Goal: Communication & Community: Answer question/provide support

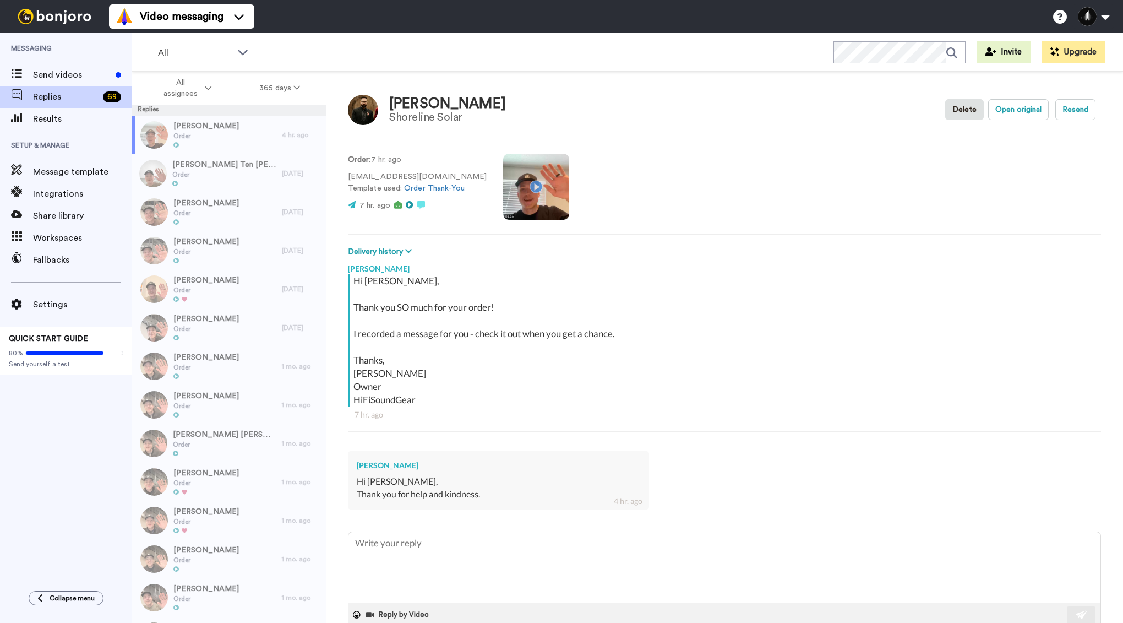
type textarea "x"
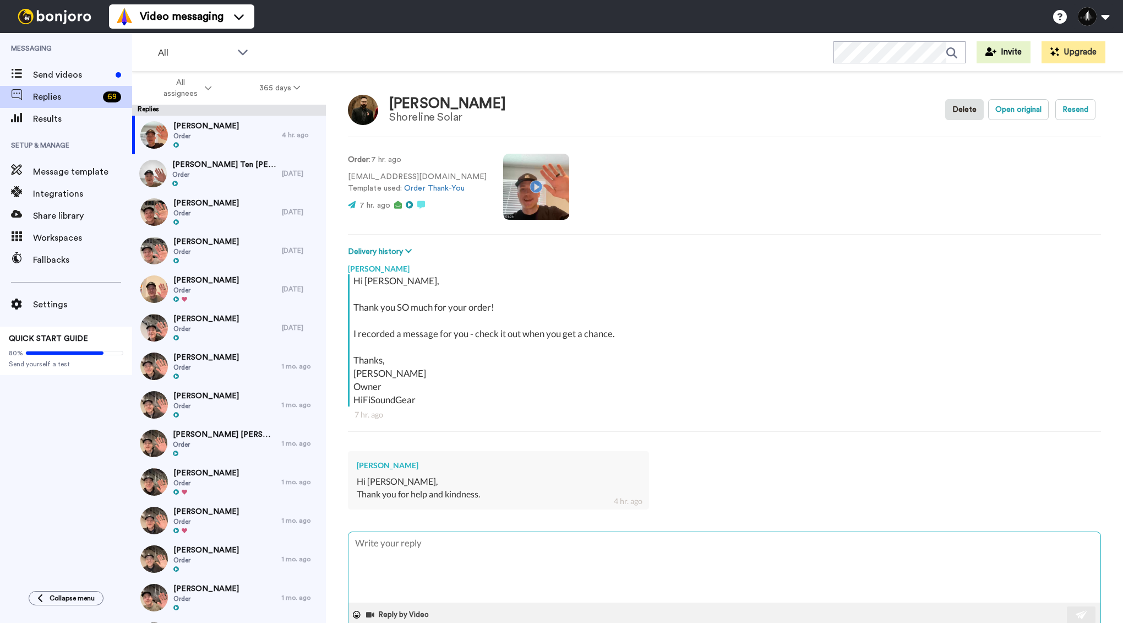
click at [440, 555] on textarea at bounding box center [724, 567] width 752 height 70
type textarea "A"
type textarea "x"
type textarea "Ab"
type textarea "x"
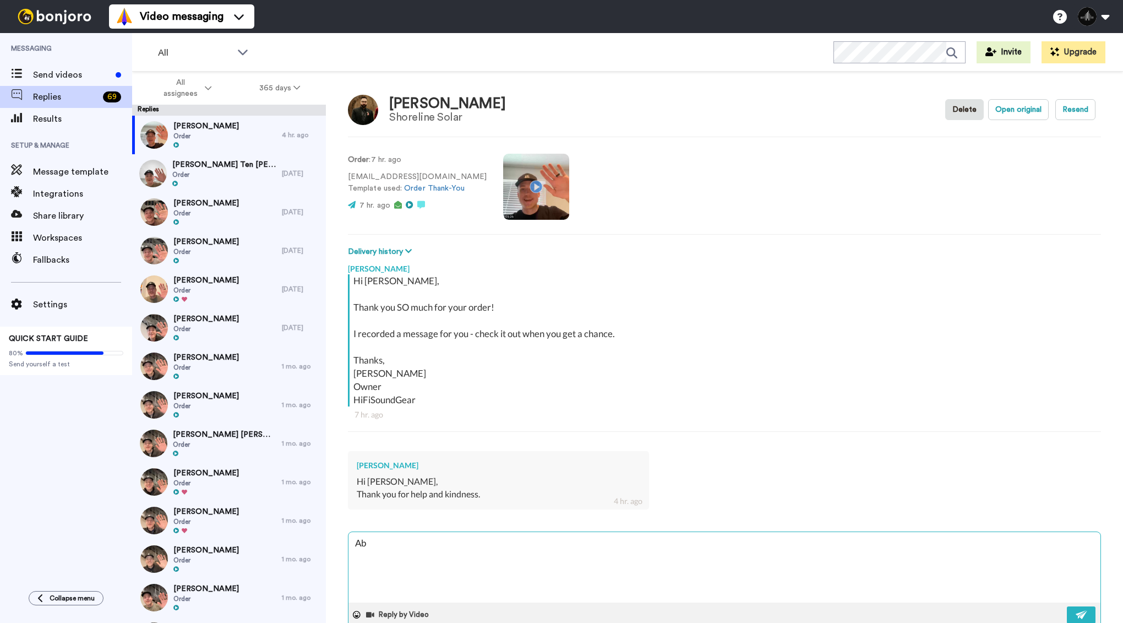
type textarea "Abs"
type textarea "x"
type textarea "Abso"
type textarea "x"
type textarea "Absol"
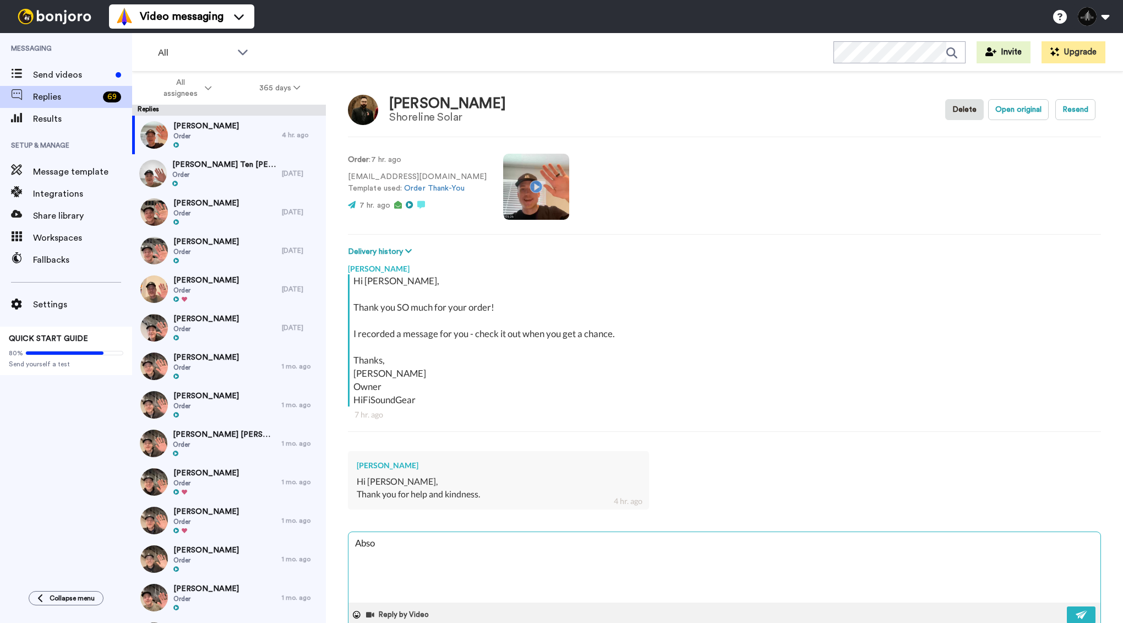
type textarea "x"
type textarea "Absolu"
type textarea "x"
type textarea "Absolut"
type textarea "x"
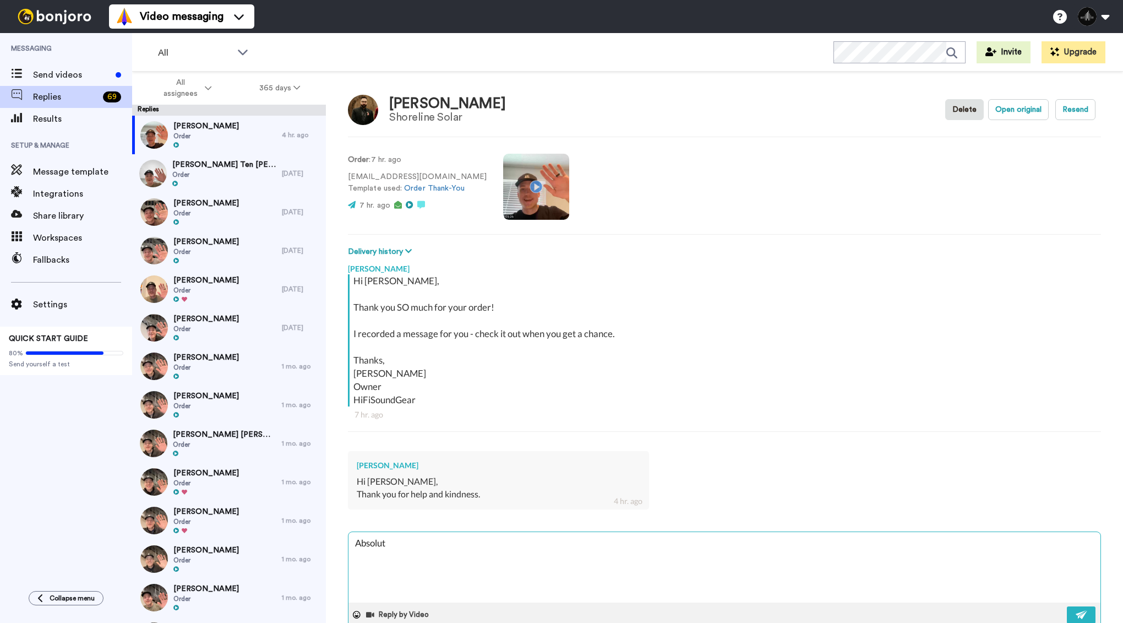
type textarea "Absolute"
type textarea "x"
type textarea "Absolutel"
type textarea "x"
type textarea "Absolutely"
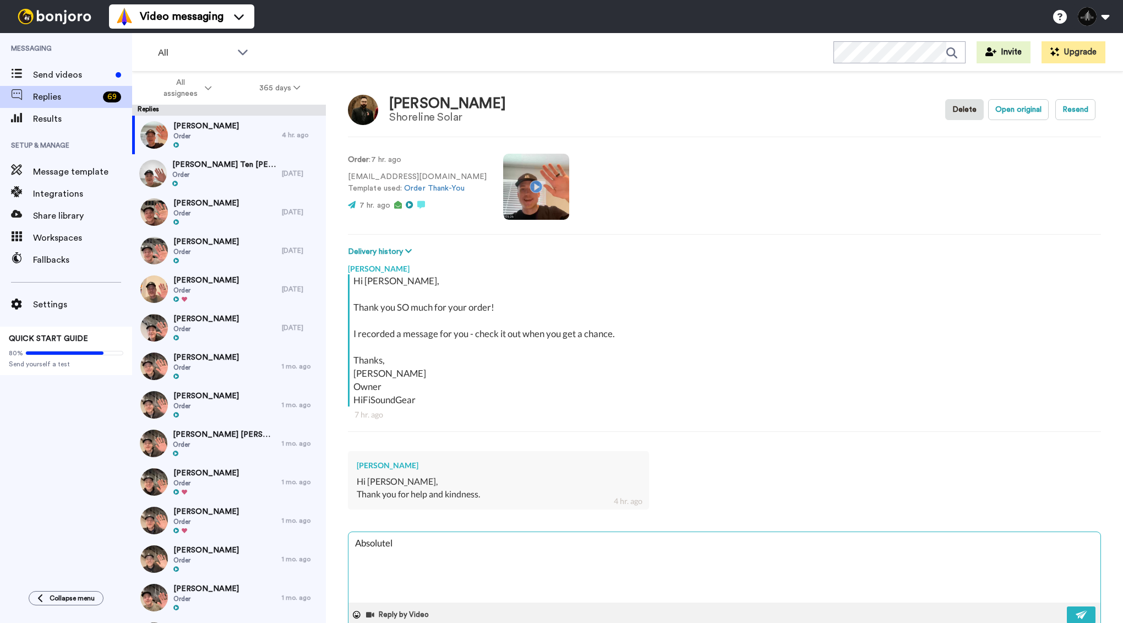
type textarea "x"
type textarea "Absolutely!"
type textarea "x"
type textarea "Absolutely!"
type textarea "x"
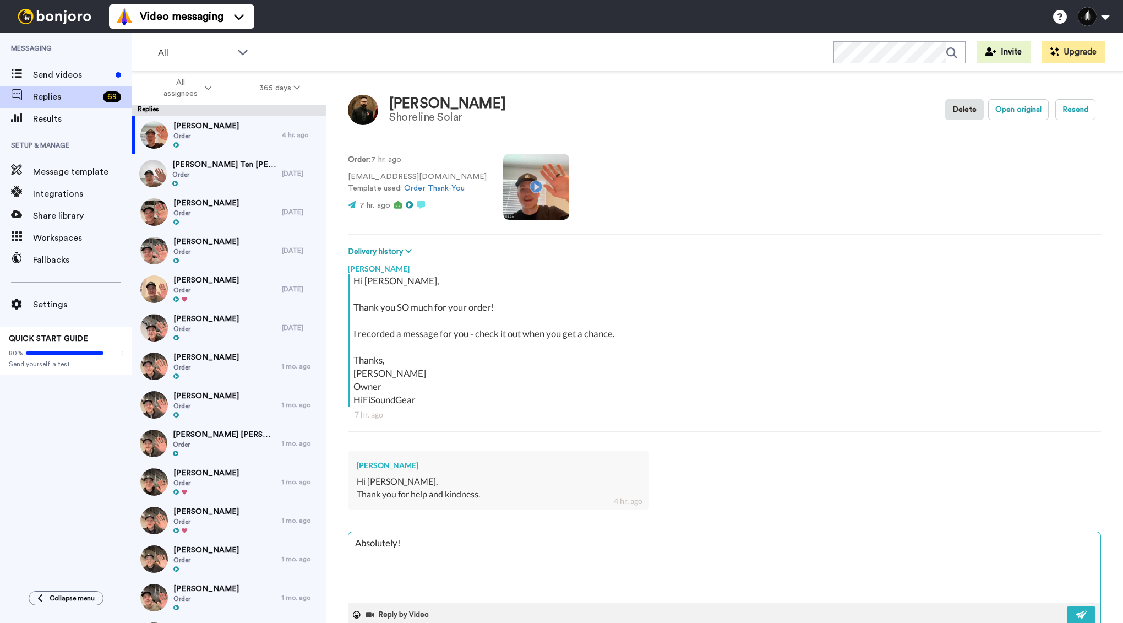
type textarea "Absolutely! G"
type textarea "x"
type textarea "Absolutely! Gl"
type textarea "x"
type textarea "Absolutely! [GEOGRAPHIC_DATA]"
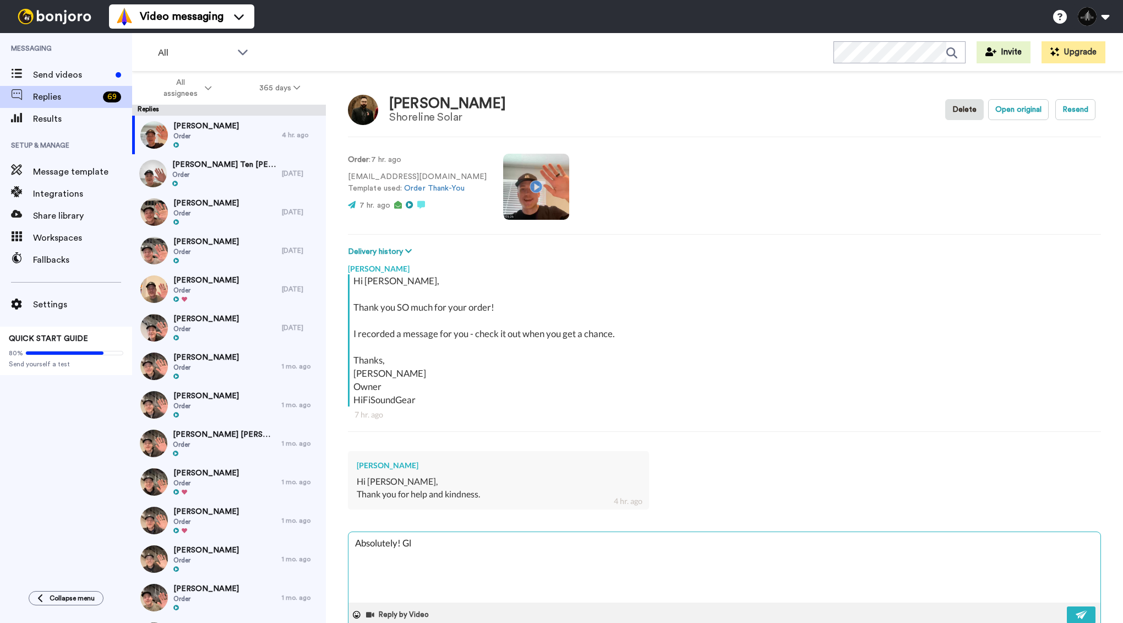
type textarea "x"
type textarea "Absolutely! Glad"
type textarea "x"
type textarea "Absolutely! Glad"
type textarea "x"
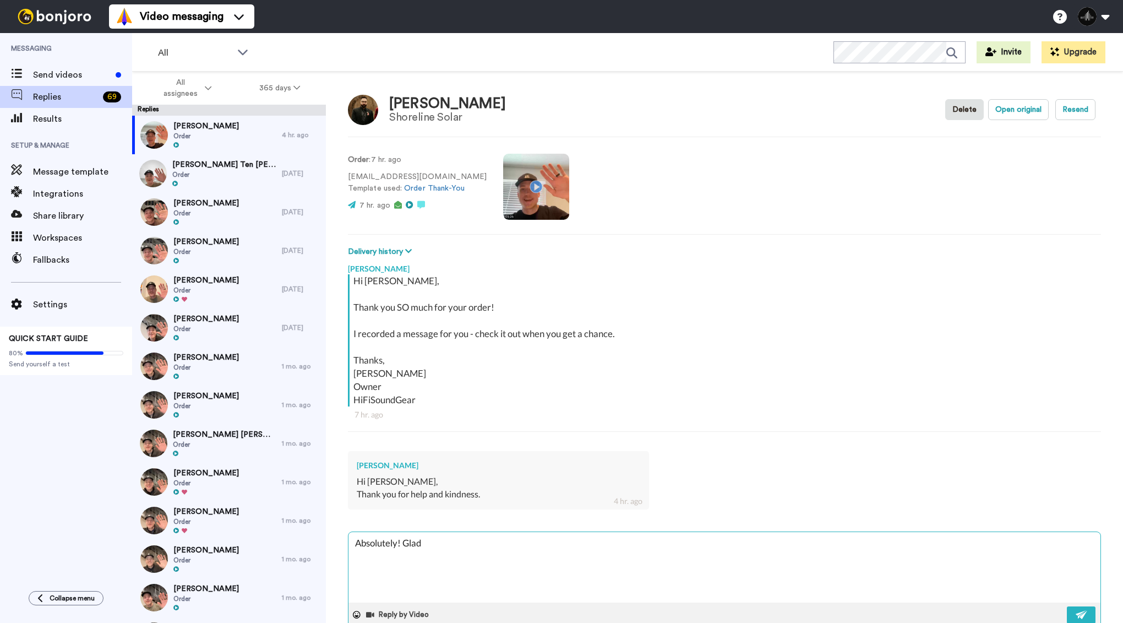
type textarea "Absolutely! Glad w"
type textarea "x"
type textarea "Absolutely! Glad we"
type textarea "x"
type textarea "Absolutely! Glad we"
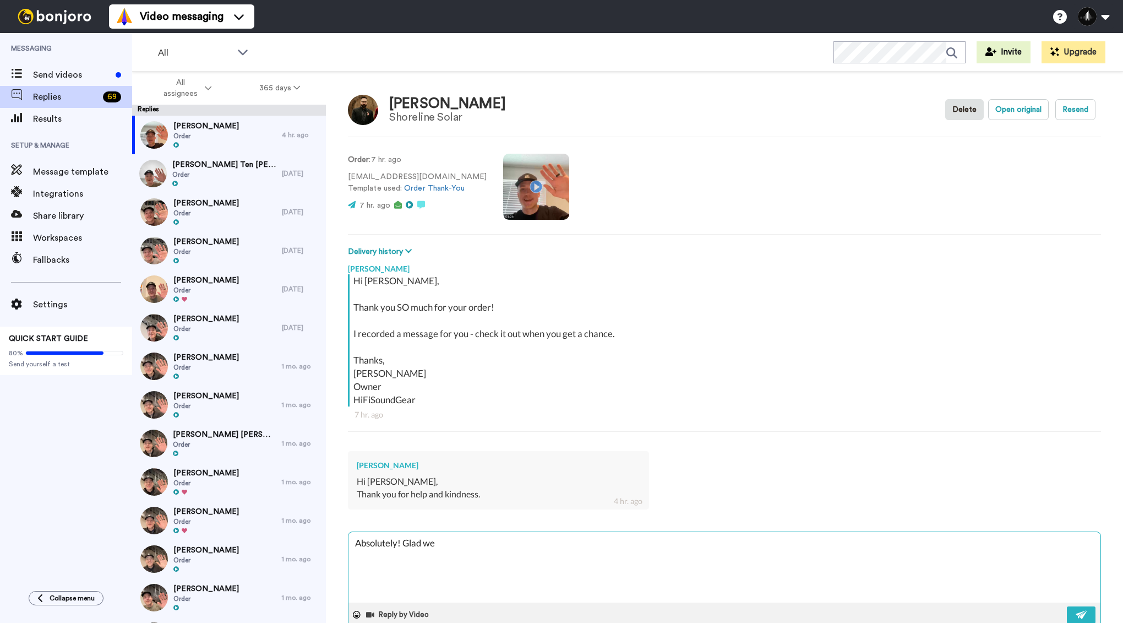
type textarea "x"
type textarea "Absolutely! Glad we c"
type textarea "x"
type textarea "Absolutely! Glad we ca"
type textarea "x"
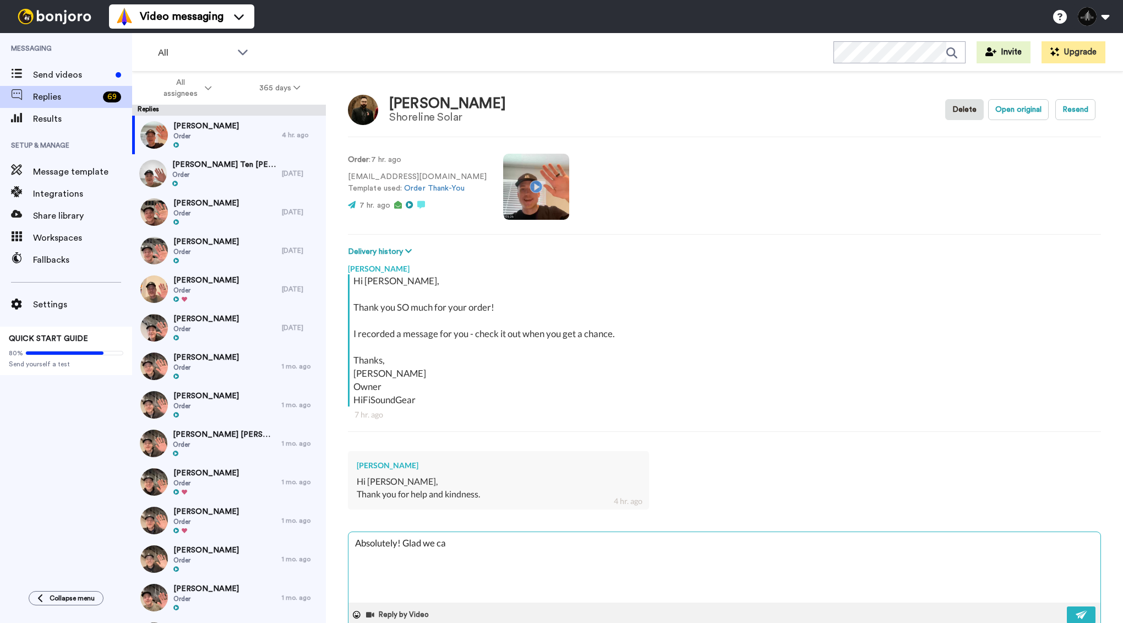
type textarea "Absolutely! Glad we can"
type textarea "x"
type textarea "Absolutely! Glad we can"
type textarea "x"
type textarea "Absolutely! Glad we can g"
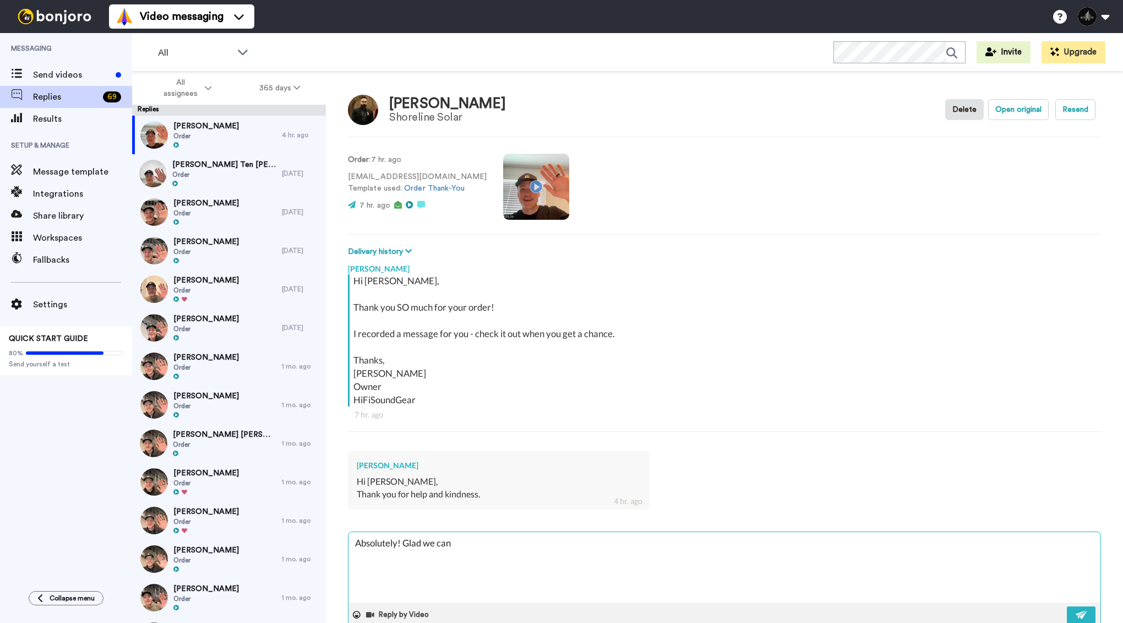
type textarea "x"
type textarea "Absolutely! Glad we can ge"
type textarea "x"
type textarea "Absolutely! Glad we can get"
type textarea "x"
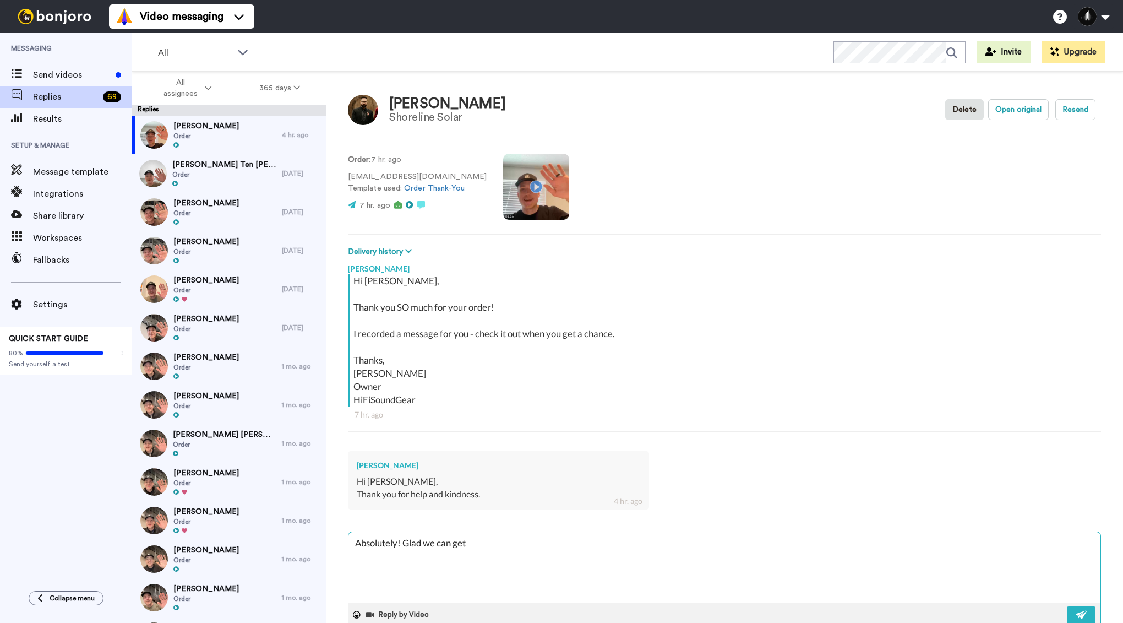
type textarea "Absolutely! Glad we can get"
type textarea "x"
type textarea "Absolutely! Glad we can get t"
type textarea "x"
type textarea "Absolutely! Glad we can get th"
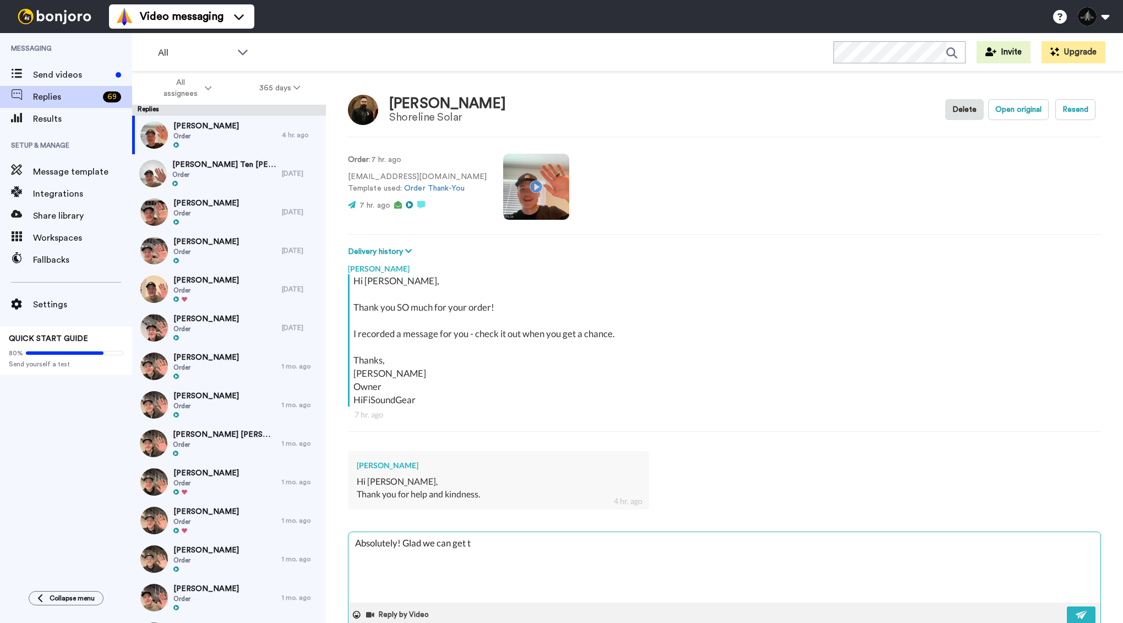
type textarea "x"
type textarea "Absolutely! Glad we can get the"
type textarea "x"
type textarea "Absolutely! Glad we can get the"
type textarea "x"
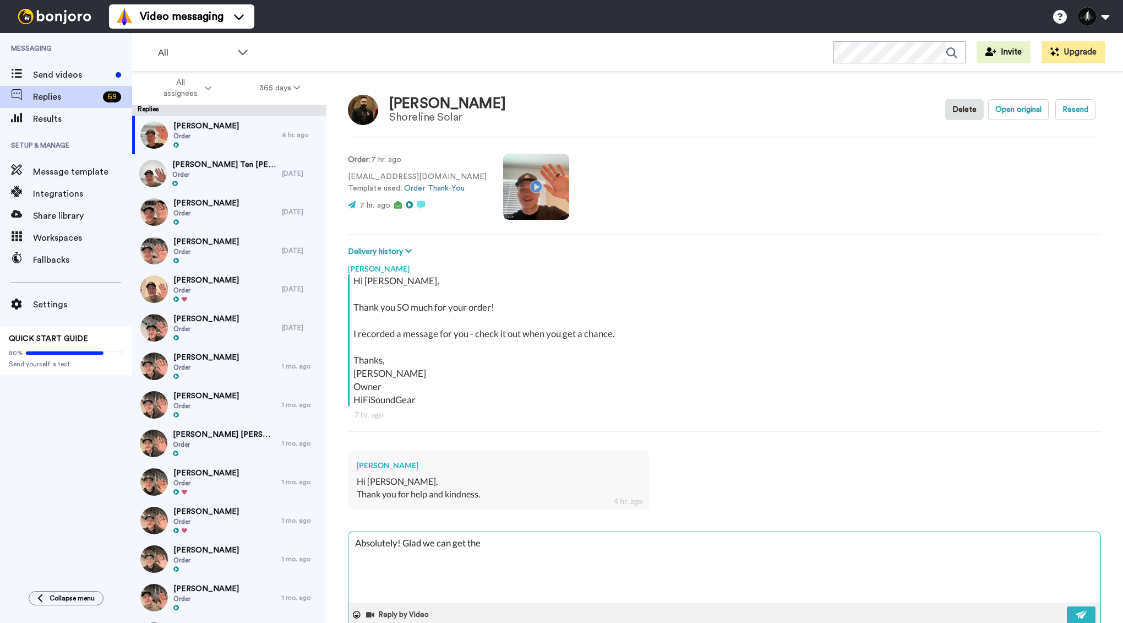
type textarea "Absolutely! Glad we can get the K"
type textarea "x"
type textarea "Absolutely! Glad we can get the Kr"
type textarea "x"
type textarea "Absolutely! Glad we can get the Kro"
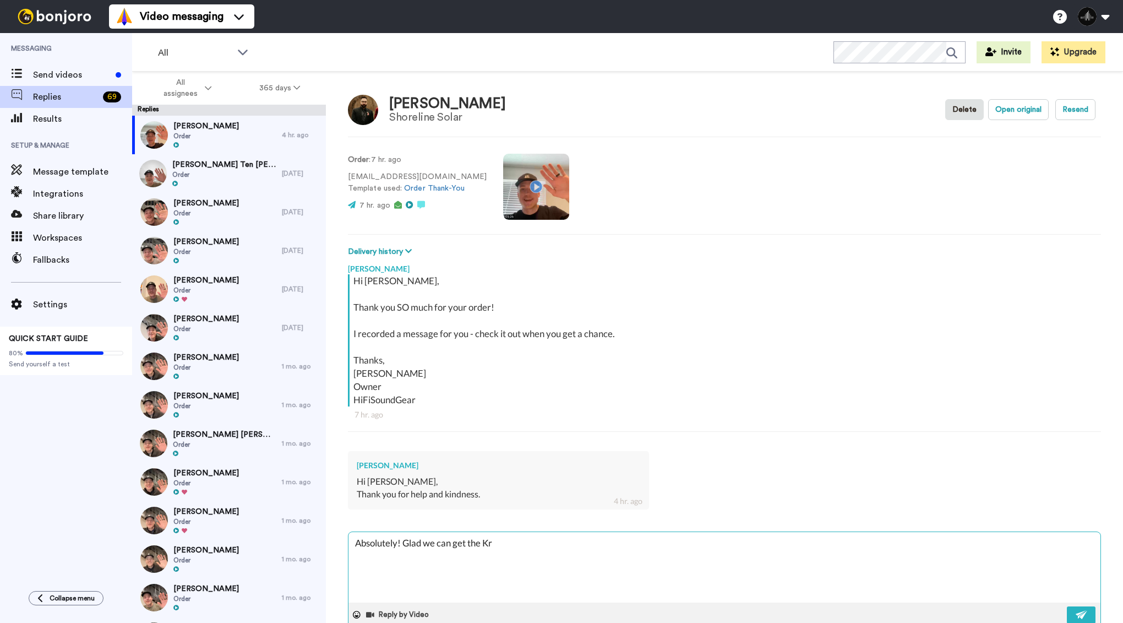
type textarea "x"
type textarea "Absolutely! Glad we can get the [PERSON_NAME]"
type textarea "x"
type textarea "Absolutely! Glad we can get the Krono"
type textarea "x"
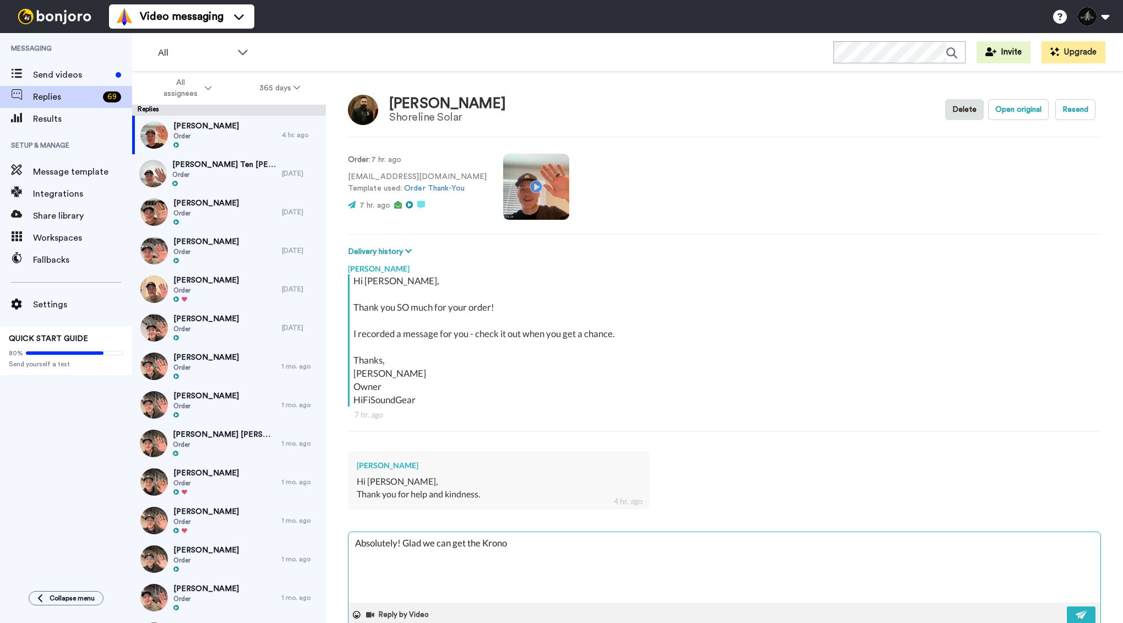
type textarea "Absolutely! Glad we can get the Kronos"
type textarea "x"
type textarea "Absolutely! Glad we can get the Kronos"
type textarea "x"
type textarea "Absolutely! Glad we can get the Kronos t"
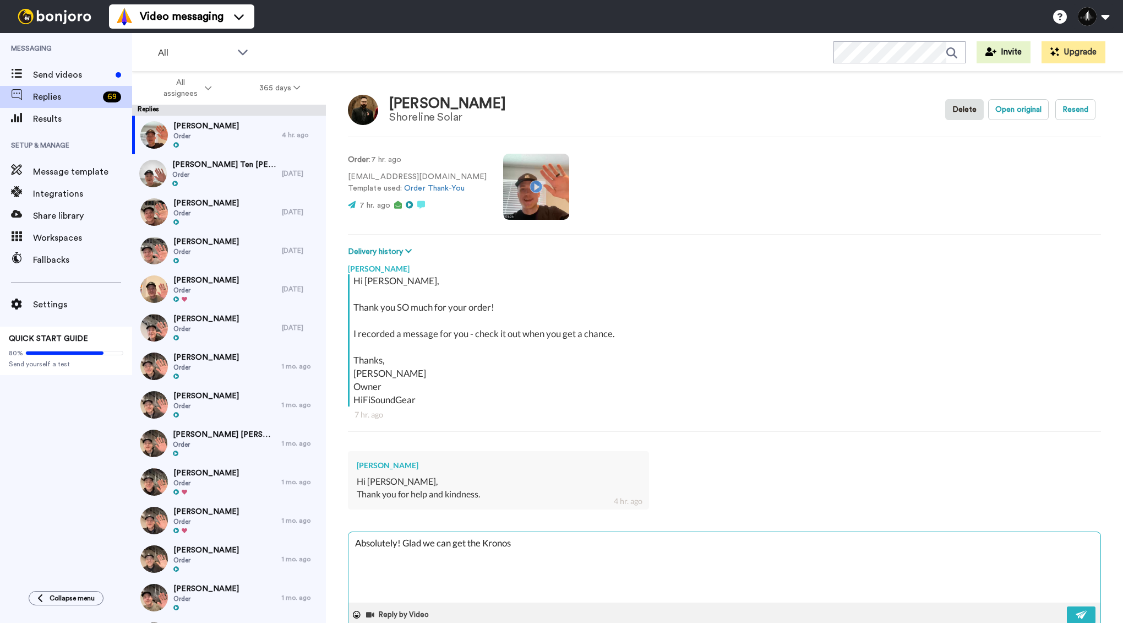
type textarea "x"
type textarea "Absolutely! Glad we can get the Kronos to"
type textarea "x"
type textarea "Absolutely! Glad we can get the Kronos to"
type textarea "x"
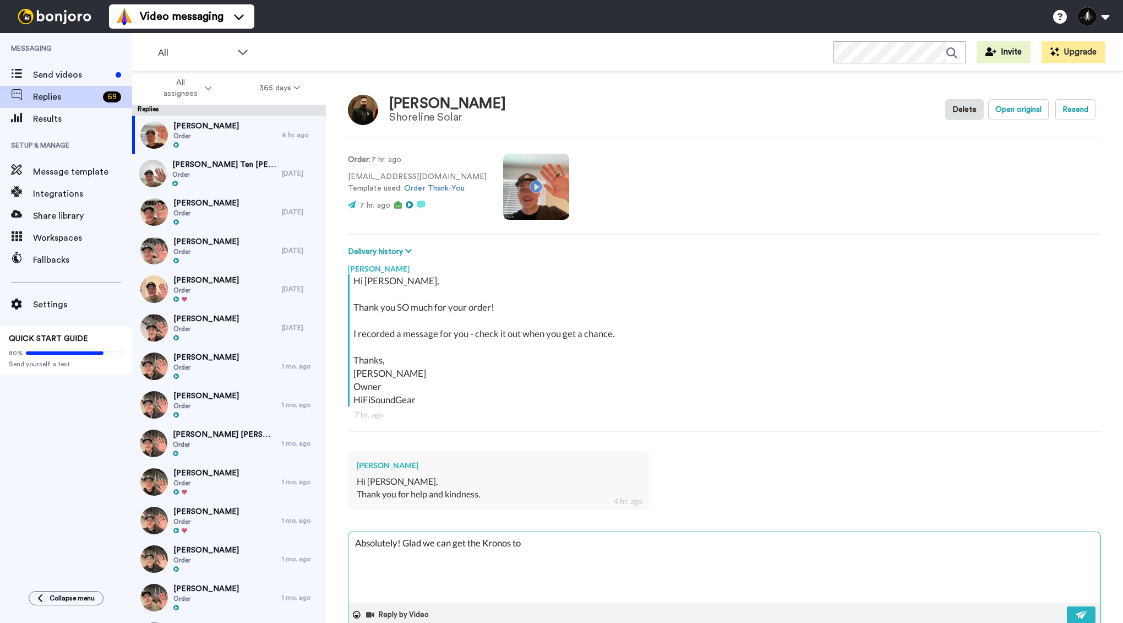
type textarea "Absolutely! Glad we can get the Kronos to y"
type textarea "x"
type textarea "Absolutely! Glad we can get the Kronos to yo"
type textarea "x"
type textarea "Absolutely! Glad we can get the Kronos to you"
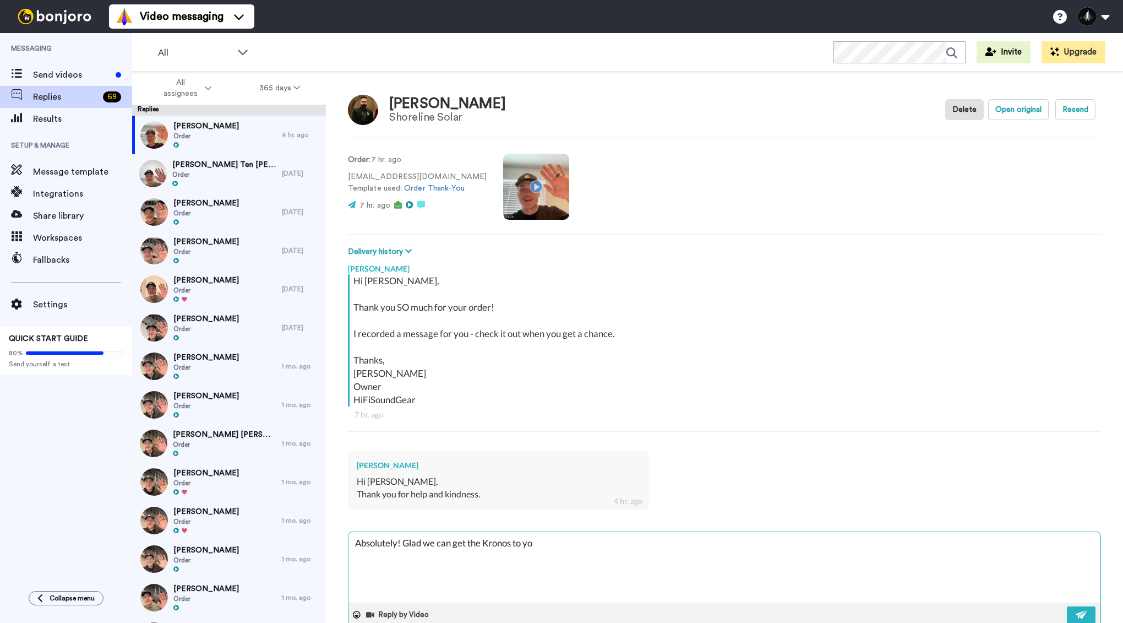
type textarea "x"
type textarea "Absolutely! Glad we can get the Kronos to you."
type textarea "x"
type textarea "Absolutely! Glad we can get the Kronos to you."
type textarea "x"
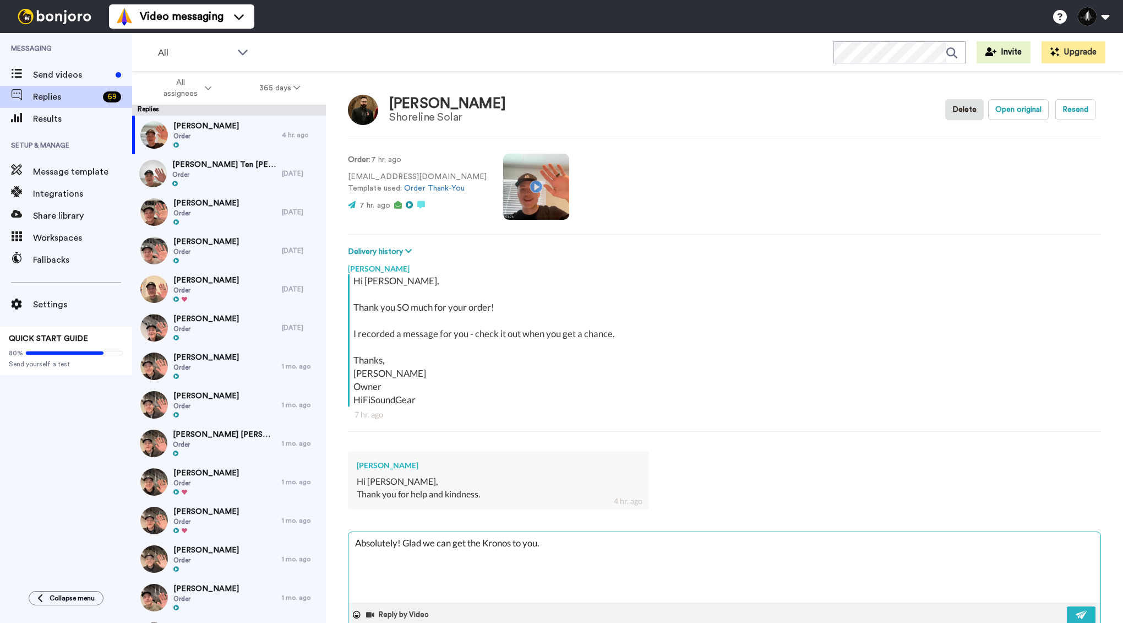
type textarea "Absolutely! Glad we can get the Kronos to you. A"
type textarea "x"
type textarea "Absolutely! Glad we can get the Kronos to you. Al"
type textarea "x"
type textarea "Absolutely! Glad we can get the Kronos to you. Als"
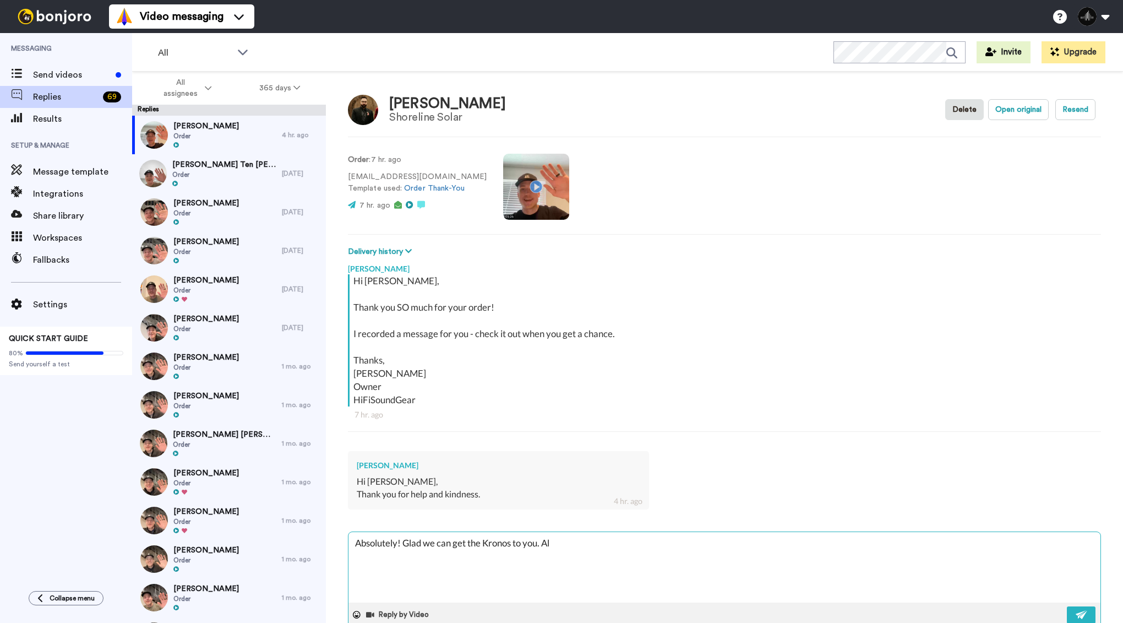
type textarea "x"
type textarea "Absolutely! Glad we can get the Kronos to you. Also"
type textarea "x"
type textarea "Absolutely! Glad we can get the Kronos to you. Als"
type textarea "x"
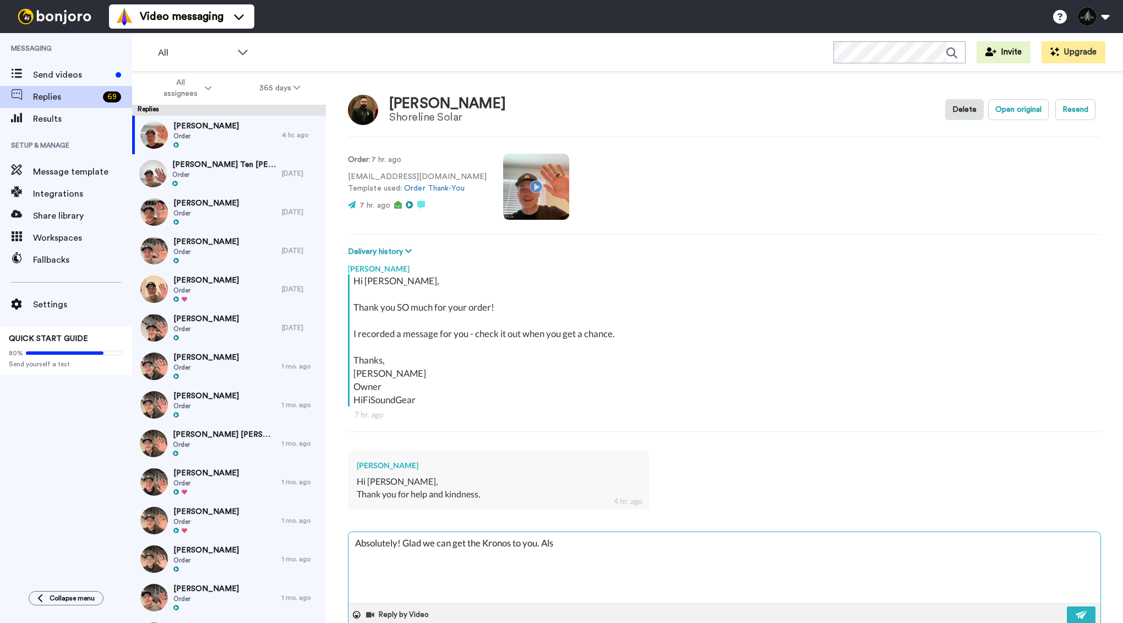
type textarea "Absolutely! Glad we can get the Kronos to you. Al"
type textarea "x"
type textarea "Absolutely! Glad we can get the Kronos to you. A"
type textarea "x"
type textarea "Absolutely! Glad we can get the Kronos to you."
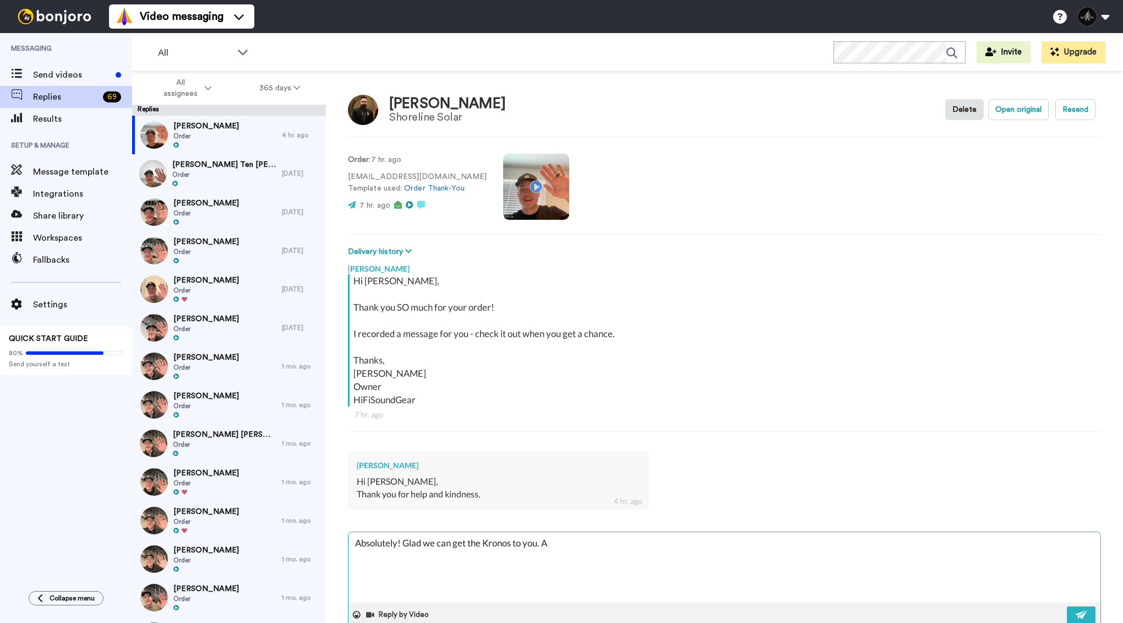
type textarea "x"
type textarea "Absolutely! Glad we can get the Kronos to you."
type textarea "x"
type textarea "Absolutely! Glad we can get the Kronos to you"
type textarea "x"
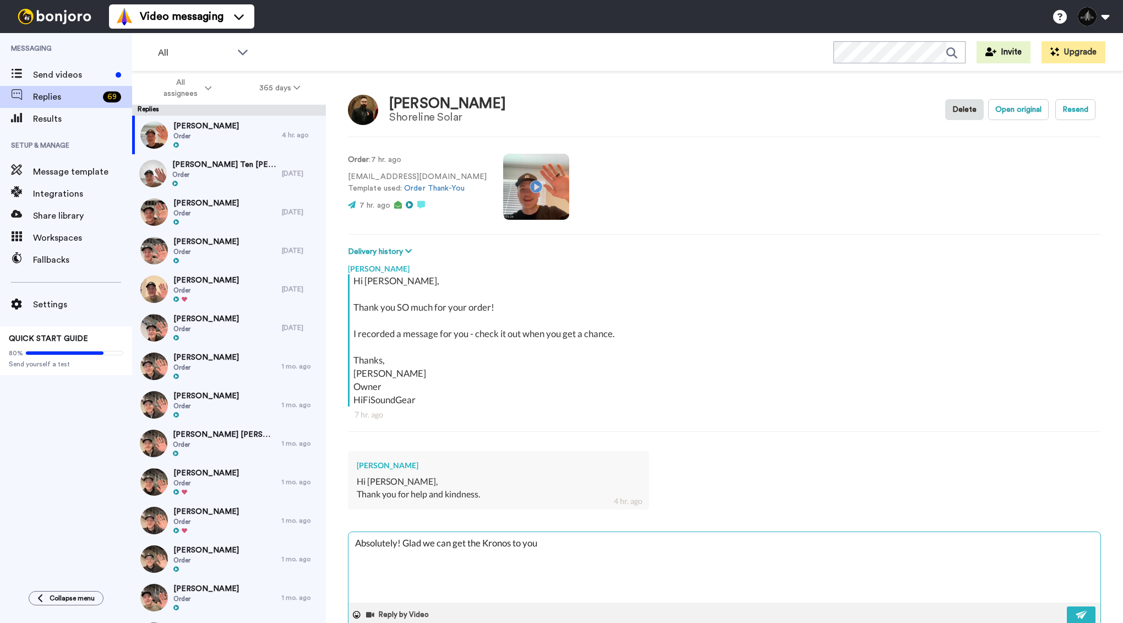
type textarea "Absolutely! Glad we can get the Kronos to you"
type textarea "x"
type textarea "Absolutely! Glad we can get the Kronos to you -"
type textarea "x"
type textarea "Absolutely! Glad we can get the Kronos to you -"
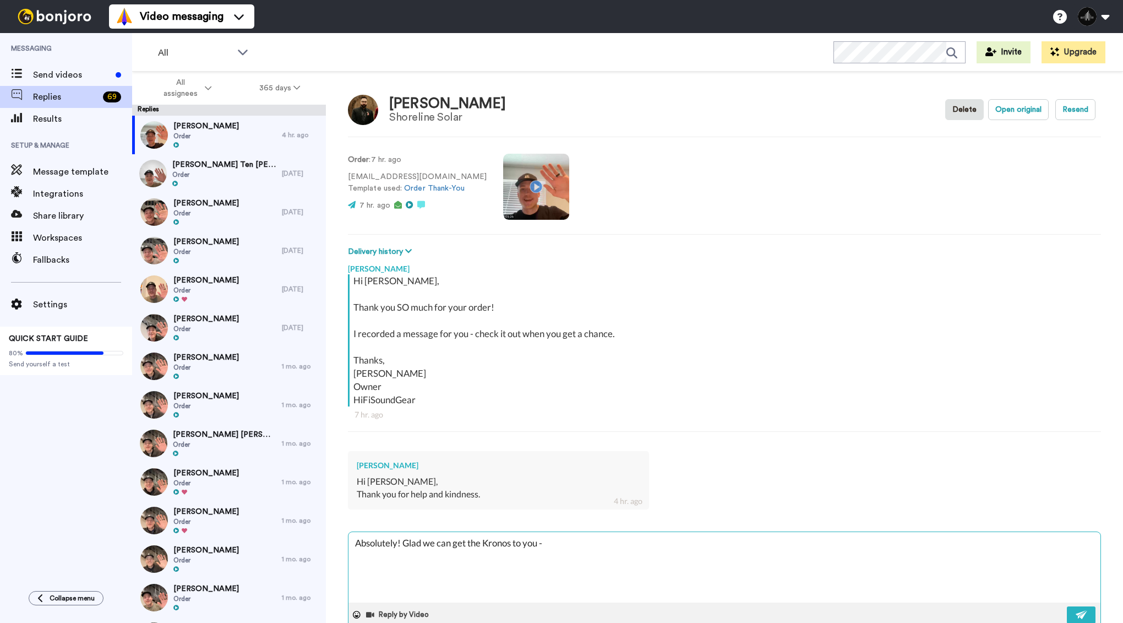
type textarea "x"
type textarea "Absolutely! Glad we can get the Kronos to you - a"
type textarea "x"
type textarea "Absolutely! Glad we can get the Kronos to you - an"
type textarea "x"
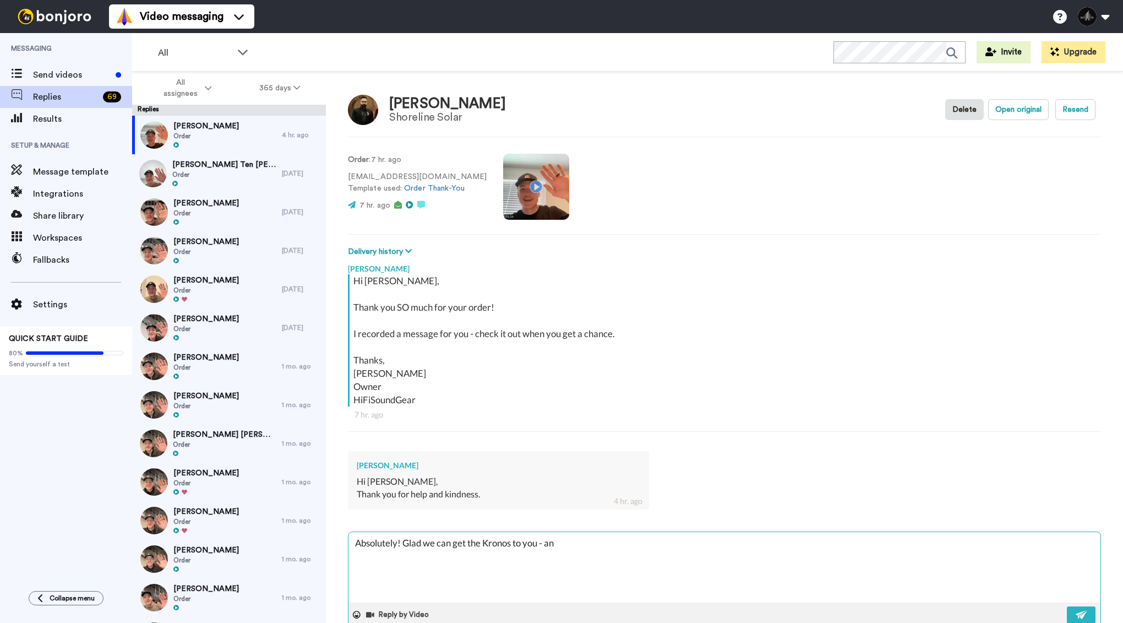
type textarea "Absolutely! Glad we can get the Kronos to you - and"
type textarea "x"
type textarea "Absolutely! Glad we can get the Kronos to you - and"
type textarea "x"
type textarea "Absolutely! Glad we can get the Kronos to you - and t"
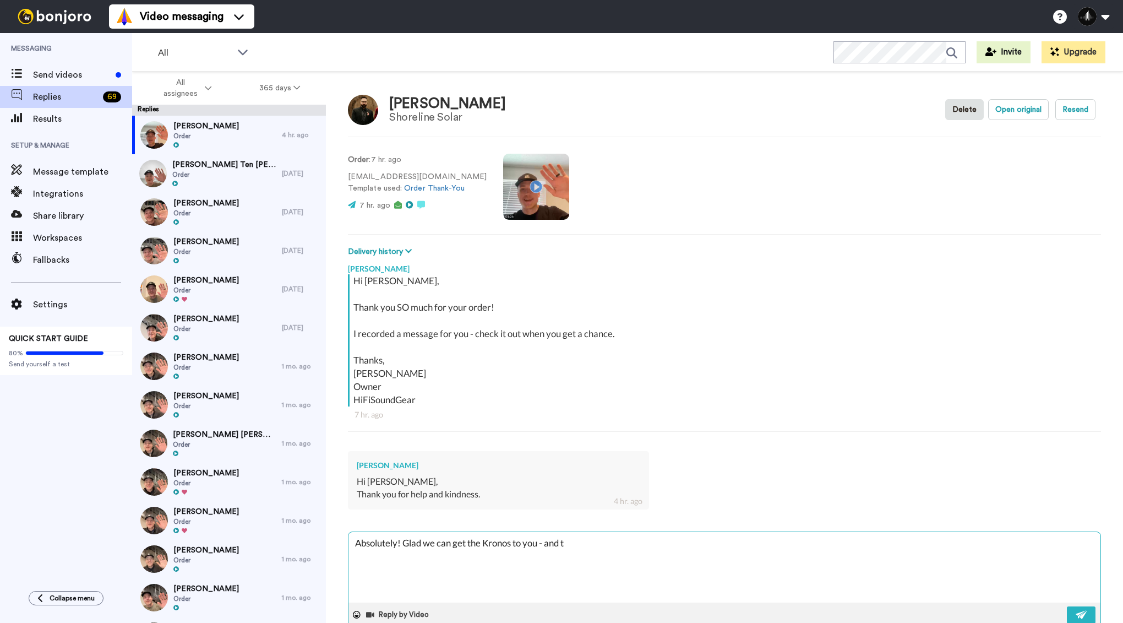
type textarea "x"
type textarea "Absolutely! Glad we can get the Kronos to you - and th"
type textarea "x"
type textarea "Absolutely! Glad we can get the Kronos to you - and tha"
type textarea "x"
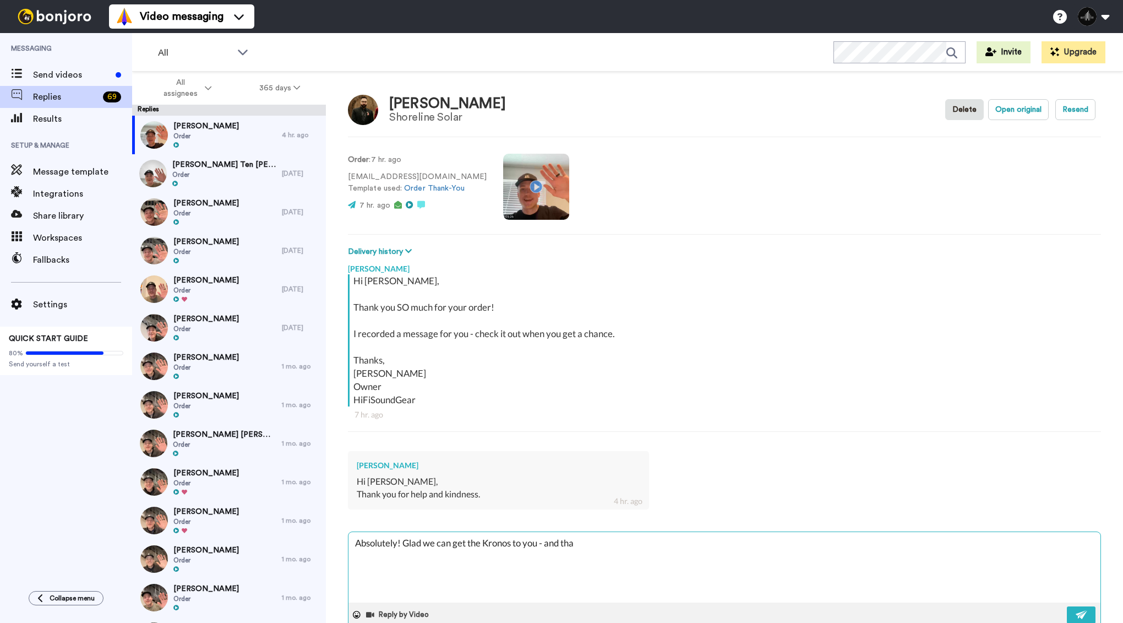
type textarea "Absolutely! Glad we can get the Kronos to you - and that"
type textarea "x"
type textarea "Absolutely! Glad we can get the Kronos to you - and that"
type textarea "x"
type textarea "Absolutely! Glad we can get the Kronos to you - and that A"
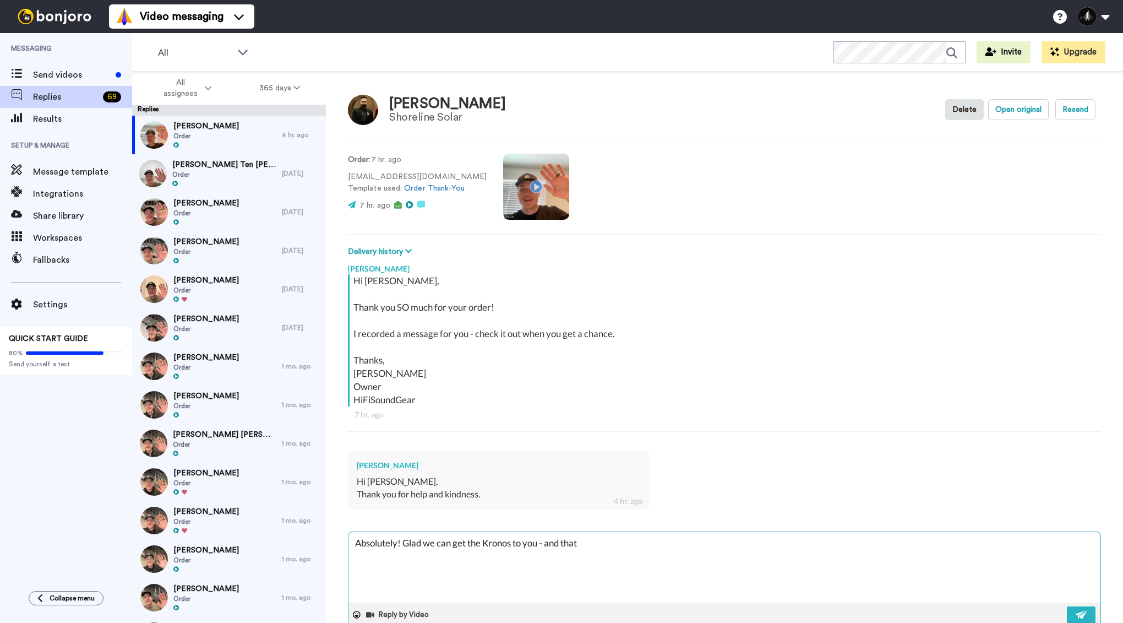
type textarea "x"
type textarea "Absolutely! Glad we can get the Kronos to you - and that Al"
type textarea "x"
type textarea "Absolutely! Glad we can get the Kronos to you - and that Ale"
type textarea "x"
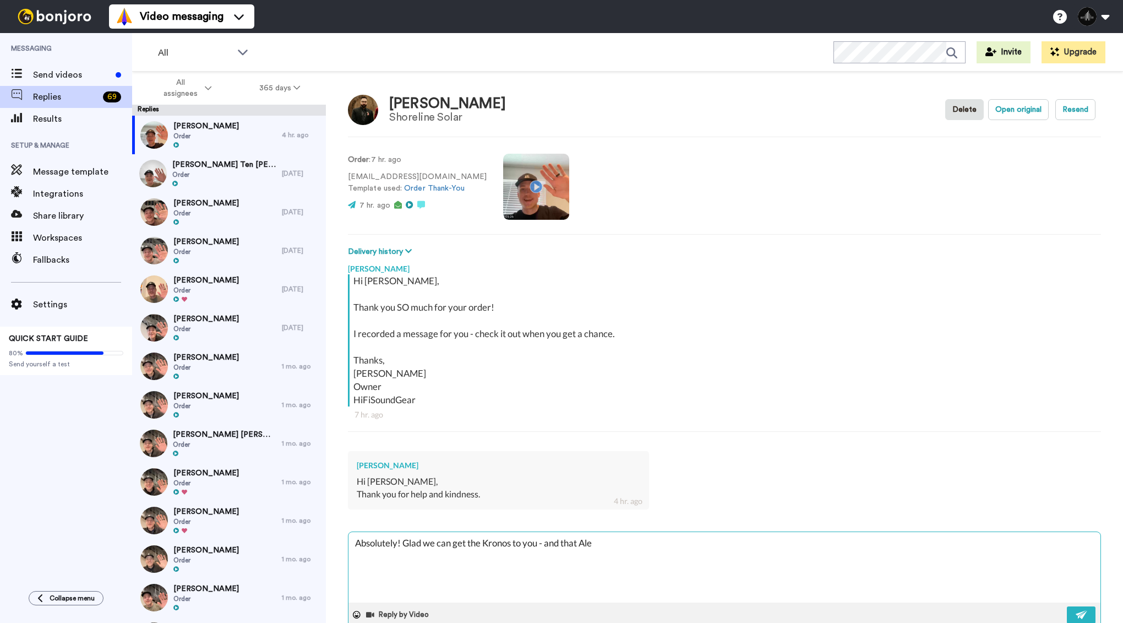
type textarea "Absolutely! Glad we can get the Kronos to you - and that [PERSON_NAME]"
type textarea "x"
type textarea "Absolutely! Glad we can get the Kronos to you - and that [PERSON_NAME]"
type textarea "x"
type textarea "Absolutely! Glad we can get the Kronos to you - and that [PERSON_NAME]"
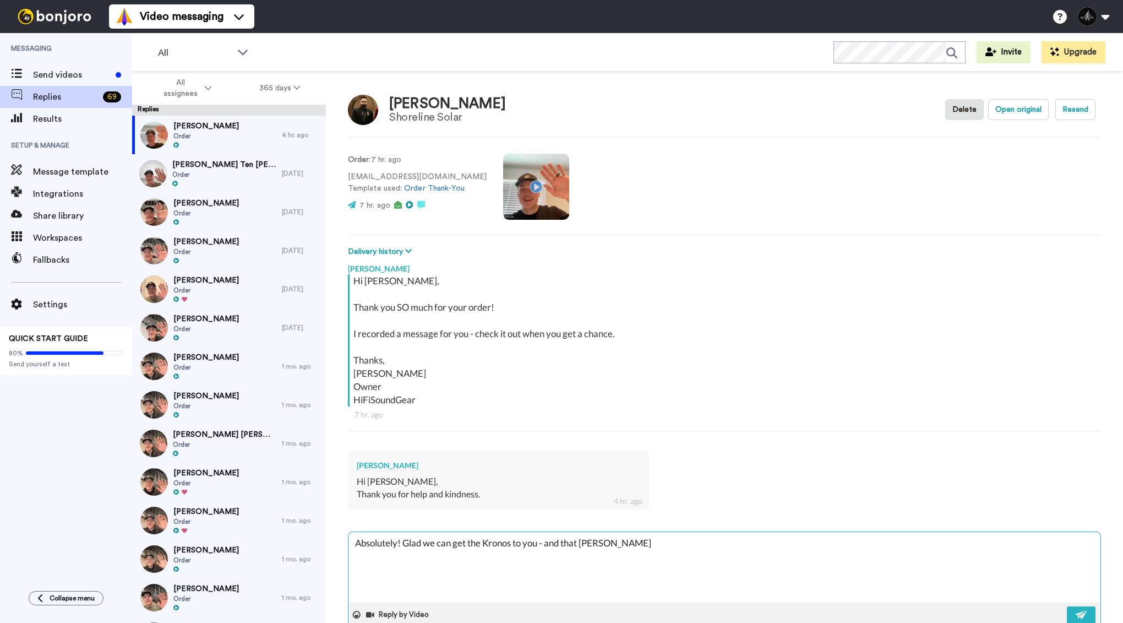
type textarea "x"
type textarea "Absolutely! Glad we can get the Kronos to you - and that Alexa c"
type textarea "x"
type textarea "Absolutely! Glad we can get the Kronos to you - and that Alexa co"
type textarea "x"
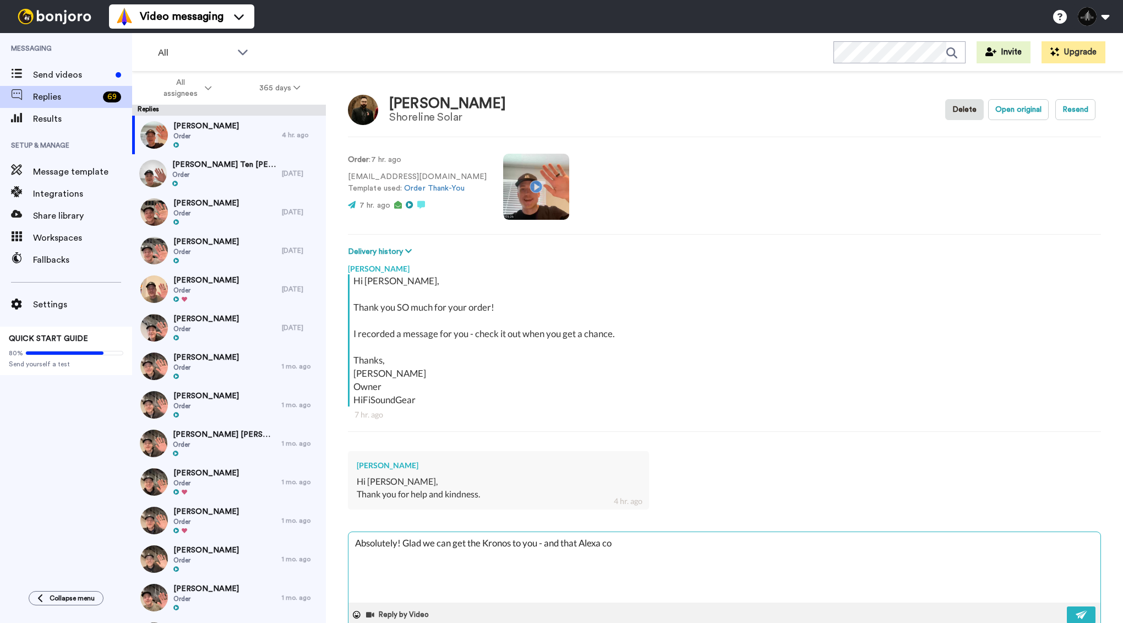
type textarea "Absolutely! Glad we can get the Kronos to you - and that Alexa cou"
type textarea "x"
type textarea "Absolutely! Glad we can get the Kronos to you - and that [PERSON_NAME]"
type textarea "x"
type textarea "Absolutely! Glad we can get the Kronos to you - and that [PERSON_NAME] could"
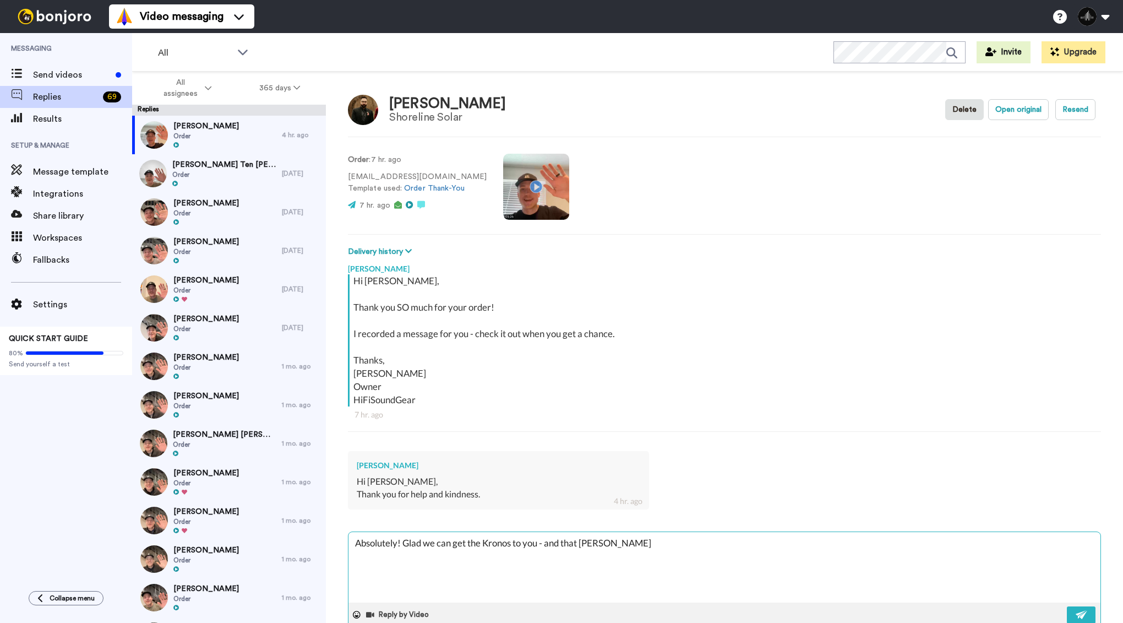
type textarea "x"
type textarea "Absolutely! Glad we can get the Kronos to you - and that [PERSON_NAME] could"
type textarea "x"
type textarea "Absolutely! Glad we can get the Kronos to you - and that [PERSON_NAME] could h"
type textarea "x"
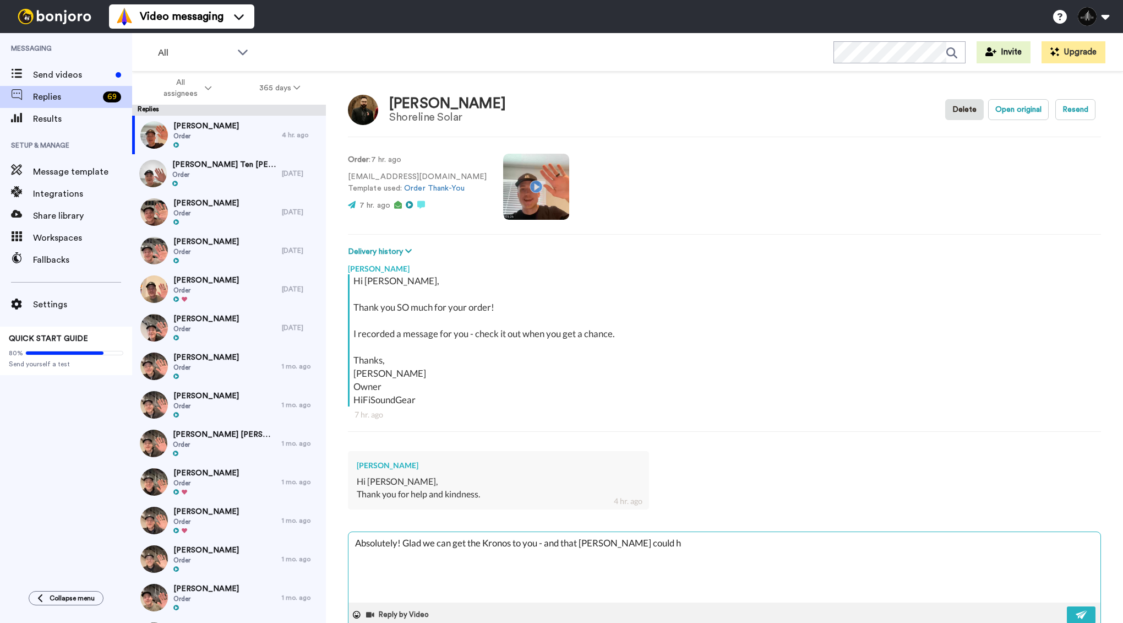
type textarea "Absolutely! Glad we can get the Kronos to you - and that [PERSON_NAME] could he"
type textarea "x"
type textarea "Absolutely! Glad we can get the Kronos to you - and that [PERSON_NAME] could hel"
type textarea "x"
type textarea "Absolutely! Glad we can get the Kronos to you - and that [PERSON_NAME] could he…"
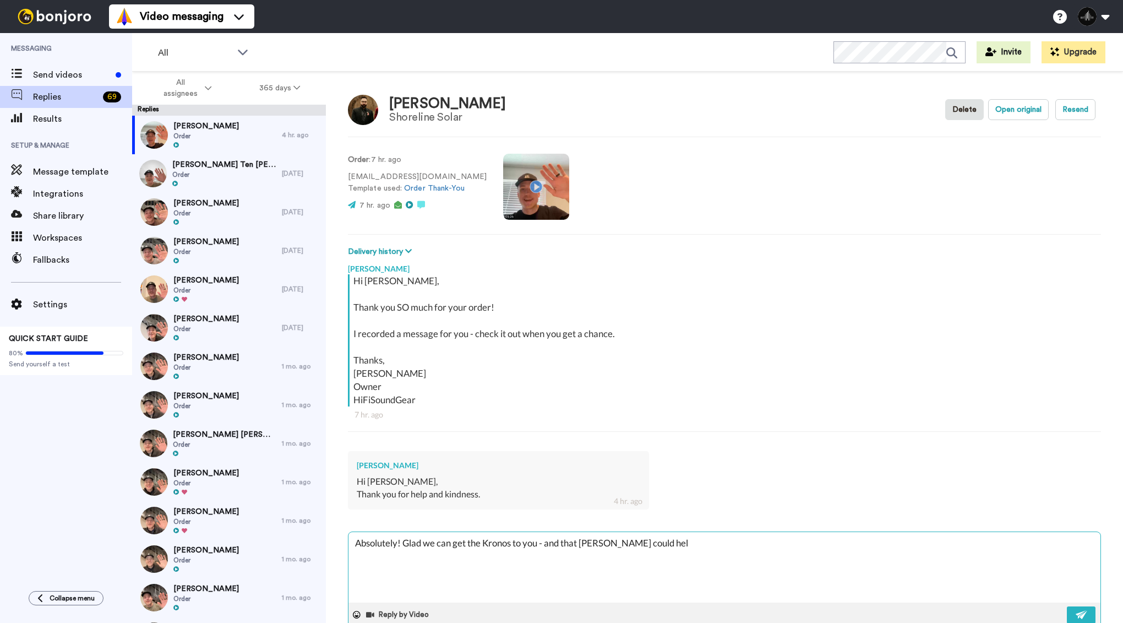
type textarea "x"
type textarea "Absolutely! Glad we can get the Kronos to you - and that [PERSON_NAME] could he…"
type textarea "x"
type textarea "Absolutely! Glad we can get the Kronos to you - and that [PERSON_NAME] could he…"
type textarea "x"
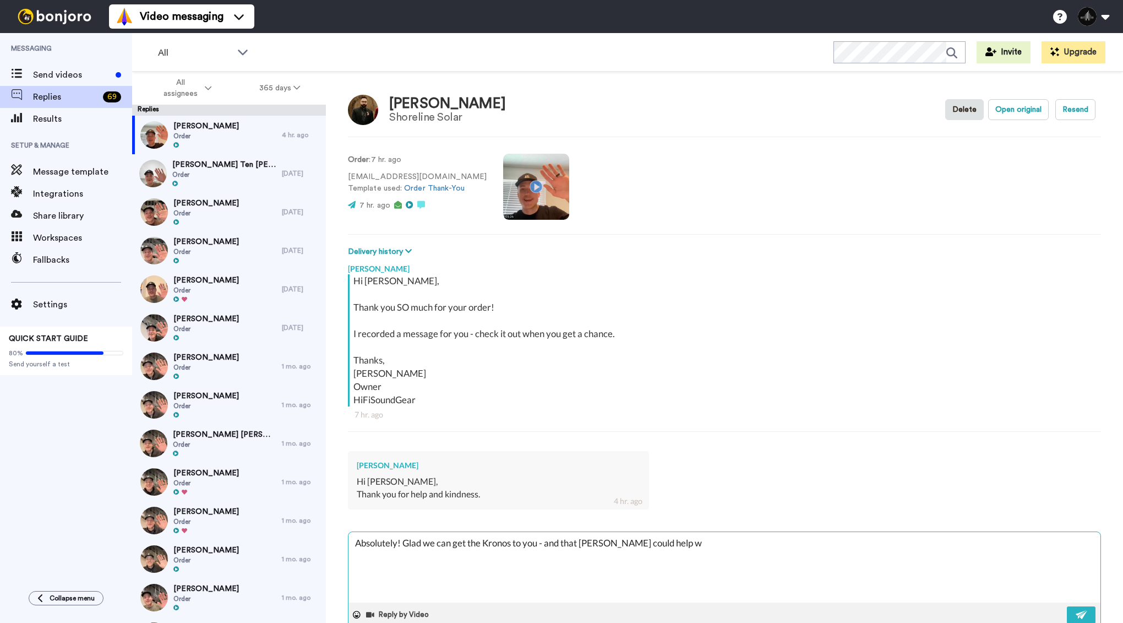
type textarea "Absolutely! Glad we can get the Kronos to you - and that [PERSON_NAME] could he…"
type textarea "x"
type textarea "Absolutely! Glad we can get the Kronos to you - and that [PERSON_NAME] could he…"
type textarea "x"
type textarea "Absolutely! Glad we can get the Kronos to you - and that [PERSON_NAME] could he…"
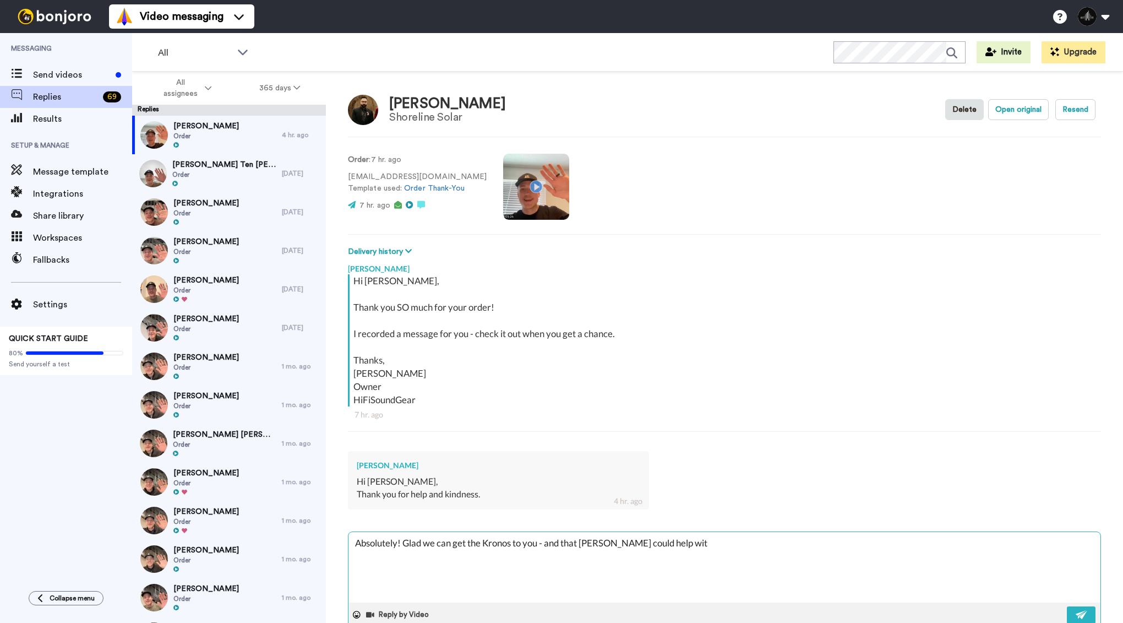
type textarea "x"
type textarea "Absolutely! Glad we can get the Kronos to you - and that [PERSON_NAME] could he…"
type textarea "x"
type textarea "Absolutely! Glad we can get the Kronos to you - and that [PERSON_NAME] could he…"
type textarea "x"
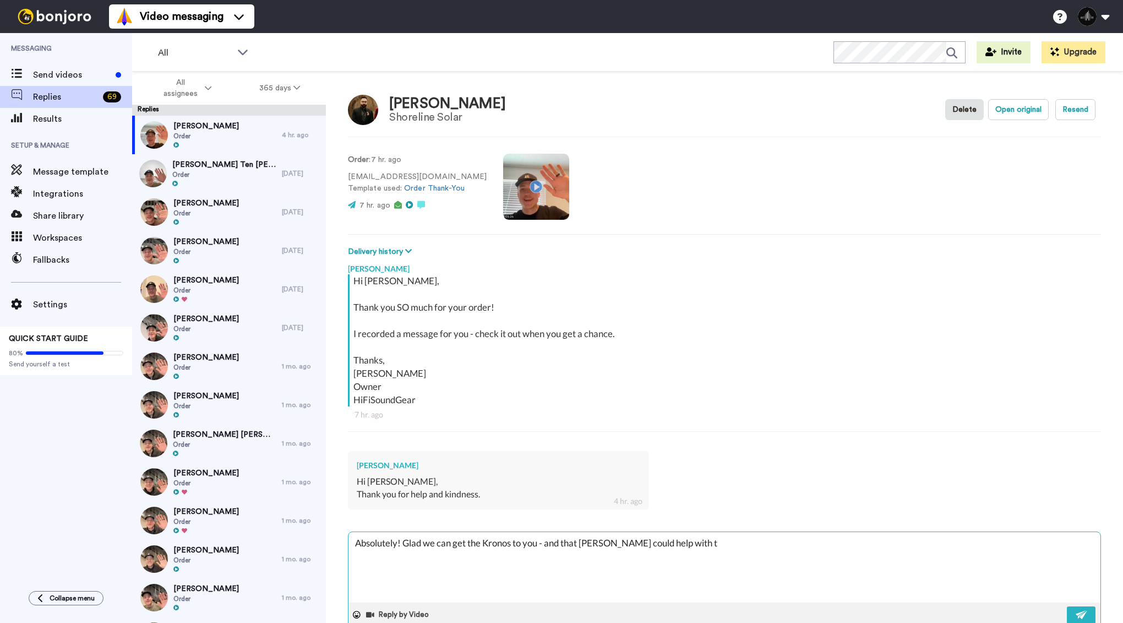
type textarea "Absolutely! Glad we can get the Kronos to you - and that [PERSON_NAME] could he…"
type textarea "x"
type textarea "Absolutely! Glad we can get the Kronos to you - and that [PERSON_NAME] could he…"
type textarea "x"
type textarea "Absolutely! Glad we can get the Kronos to you - and that [PERSON_NAME] could he…"
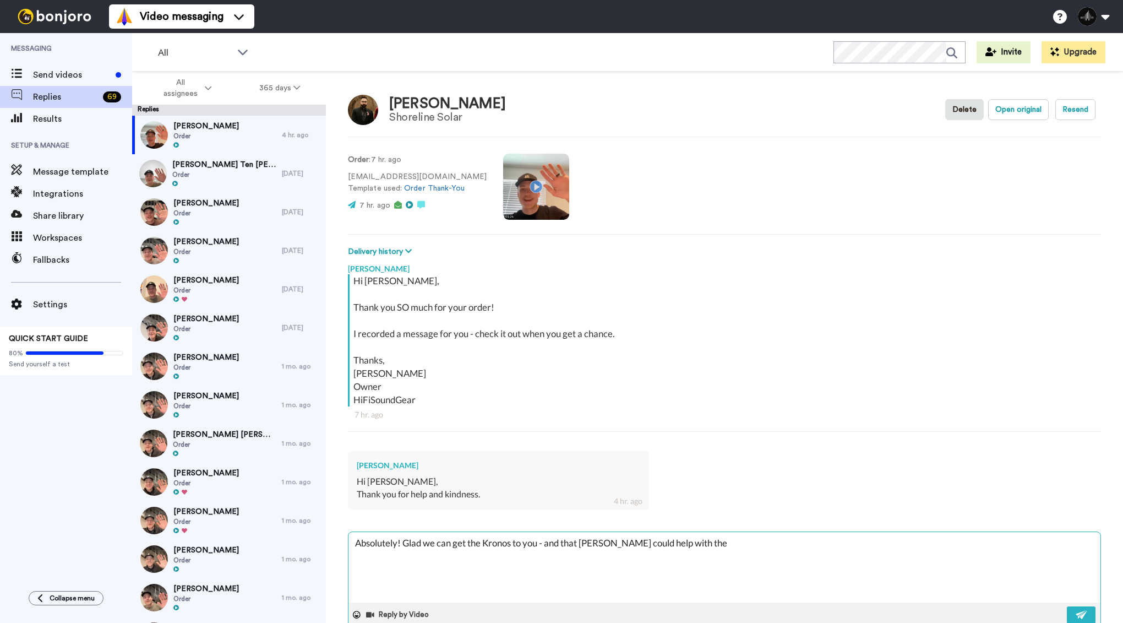
type textarea "x"
type textarea "Absolutely! Glad we can get the Kronos to you - and that [PERSON_NAME] could he…"
type textarea "x"
type textarea "Absolutely! Glad we can get the Kronos to you - and that [PERSON_NAME] could he…"
type textarea "x"
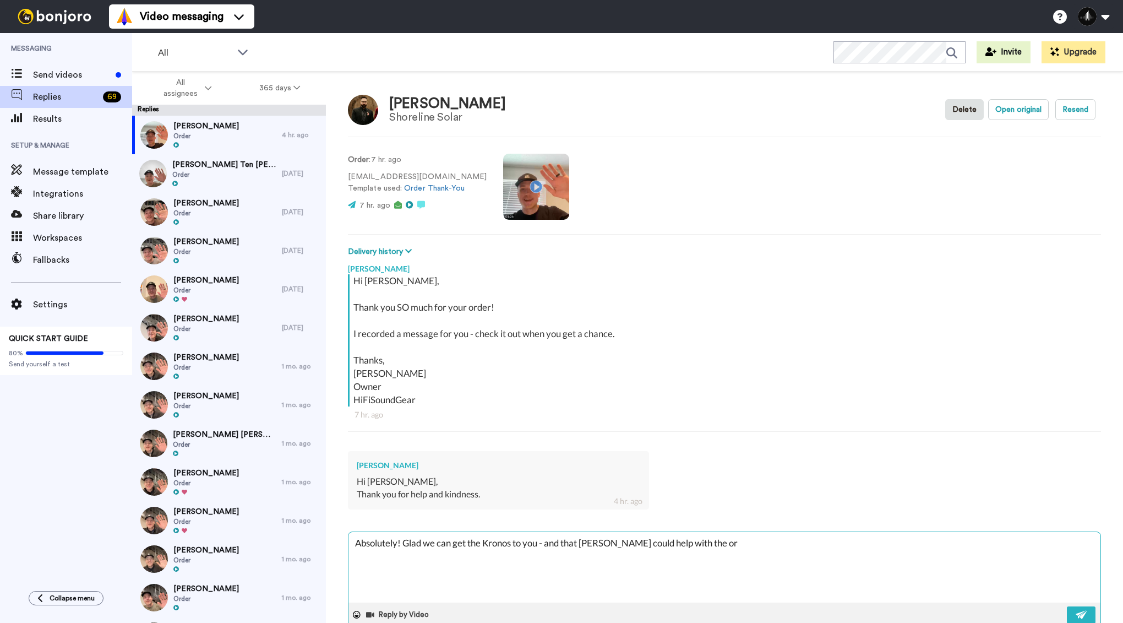
type textarea "Absolutely! Glad we can get the Kronos to you - and that [PERSON_NAME] could he…"
type textarea "x"
type textarea "Absolutely! Glad we can get the Kronos to you - and that [PERSON_NAME] could he…"
type textarea "x"
type textarea "Absolutely! Glad we can get the Kronos to you - and that [PERSON_NAME] could he…"
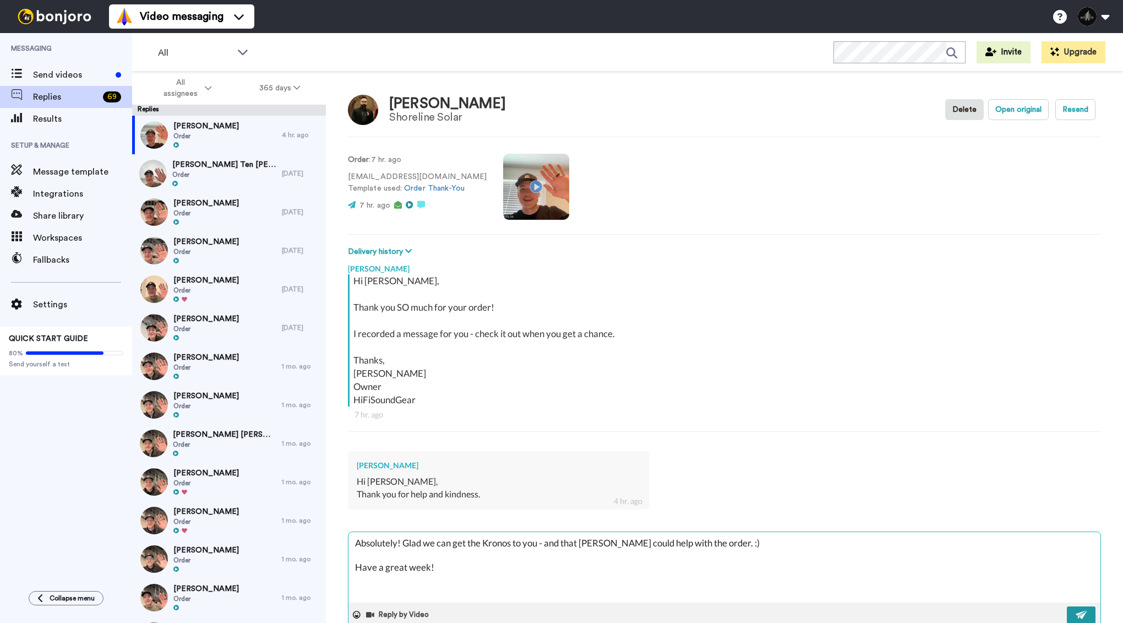
click at [1081, 612] on img at bounding box center [1082, 614] width 12 height 9
